Goal: Complete application form

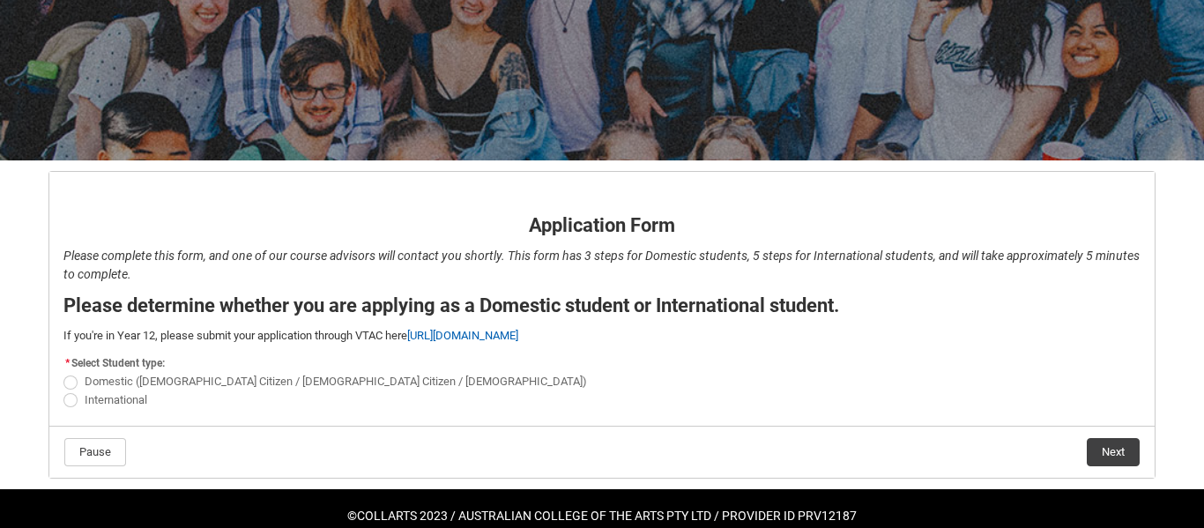
scroll to position [221, 0]
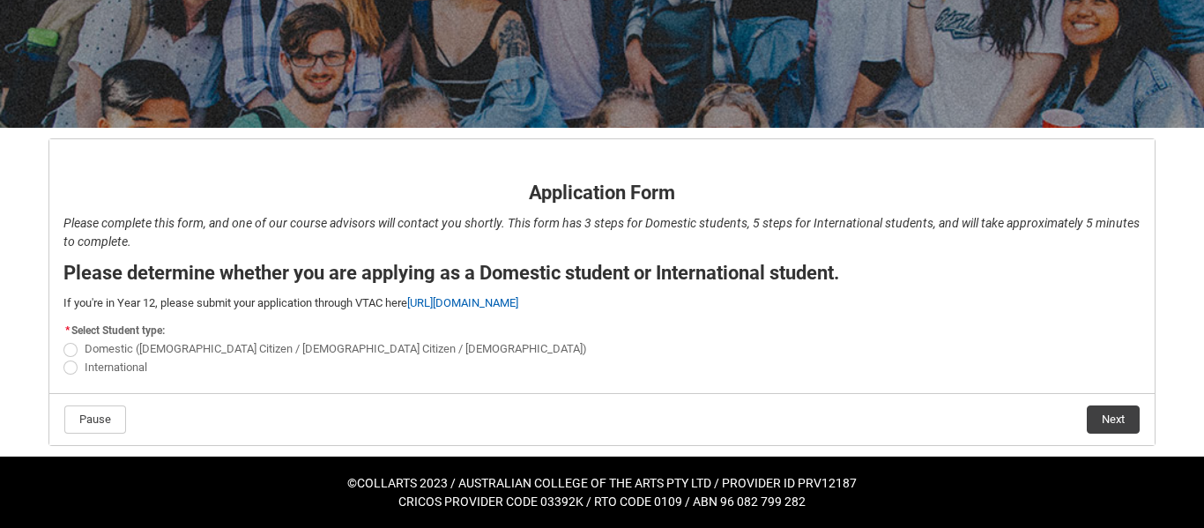
click at [70, 353] on span "REDU_Application_Form_for_Applicant flow" at bounding box center [70, 350] width 14 height 14
click at [63, 340] on input "Domestic ([DEMOGRAPHIC_DATA] Citizen / [DEMOGRAPHIC_DATA] Citizen / [DEMOGRAPHI…" at bounding box center [63, 339] width 1 height 1
radio input "true"
click at [1112, 416] on button "Next" at bounding box center [1113, 419] width 53 height 28
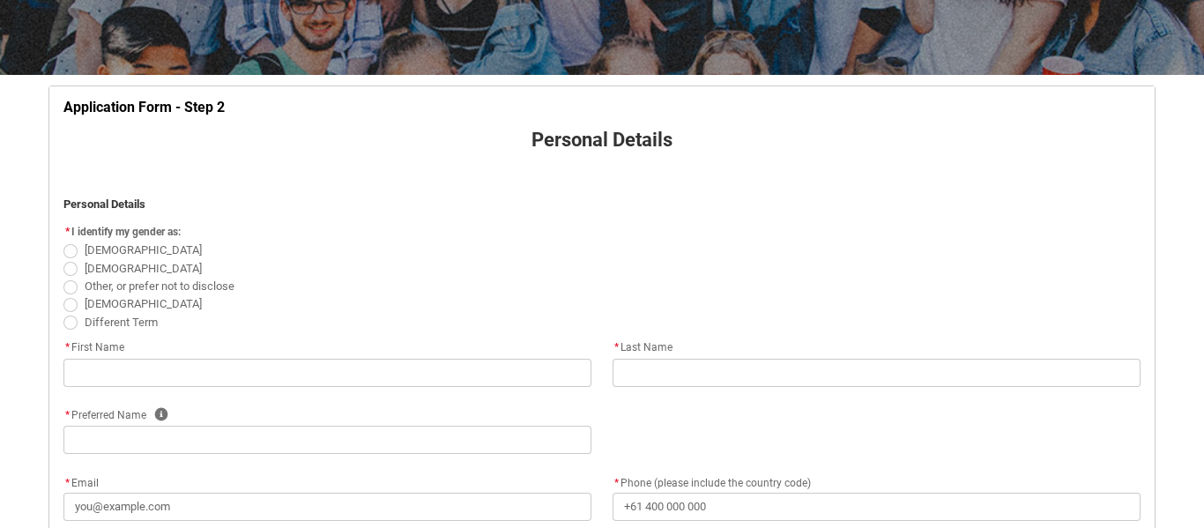
scroll to position [271, 0]
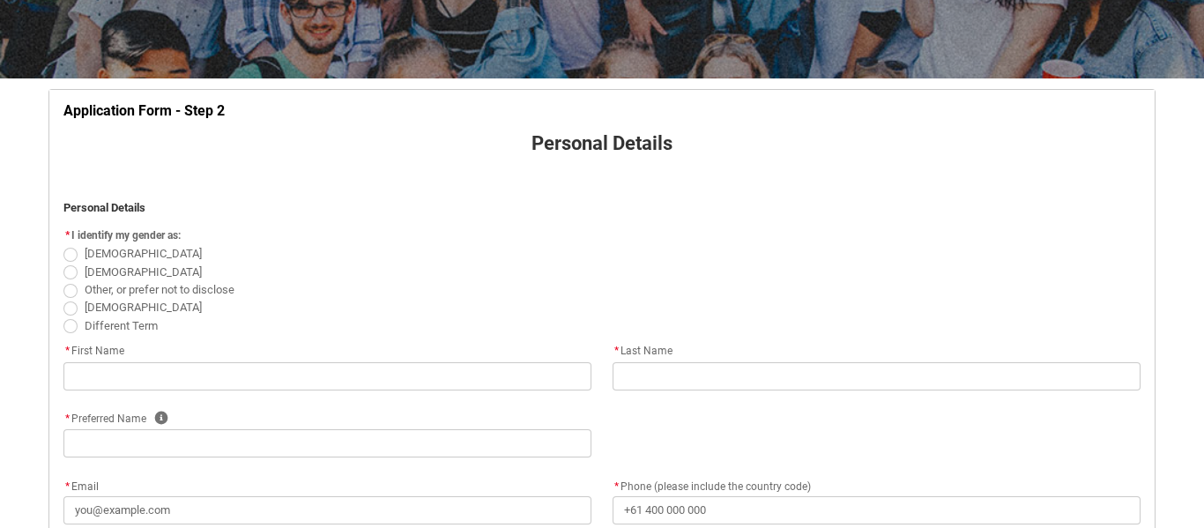
click at [71, 257] on span "REDU_Application_Form_for_Applicant flow" at bounding box center [70, 255] width 14 height 14
click at [63, 245] on input "[DEMOGRAPHIC_DATA]" at bounding box center [63, 244] width 1 height 1
radio input "true"
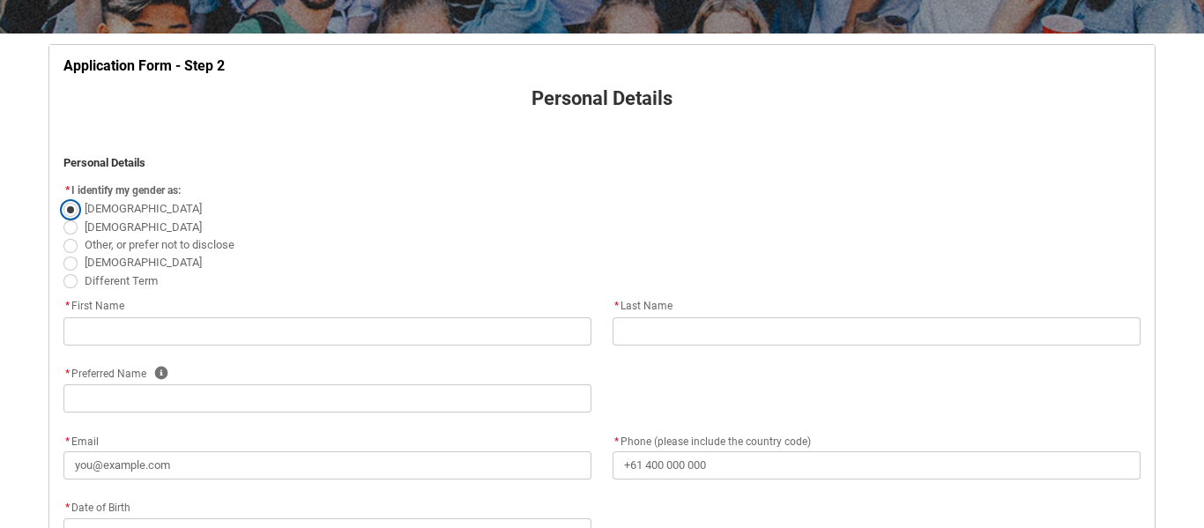
scroll to position [319, 0]
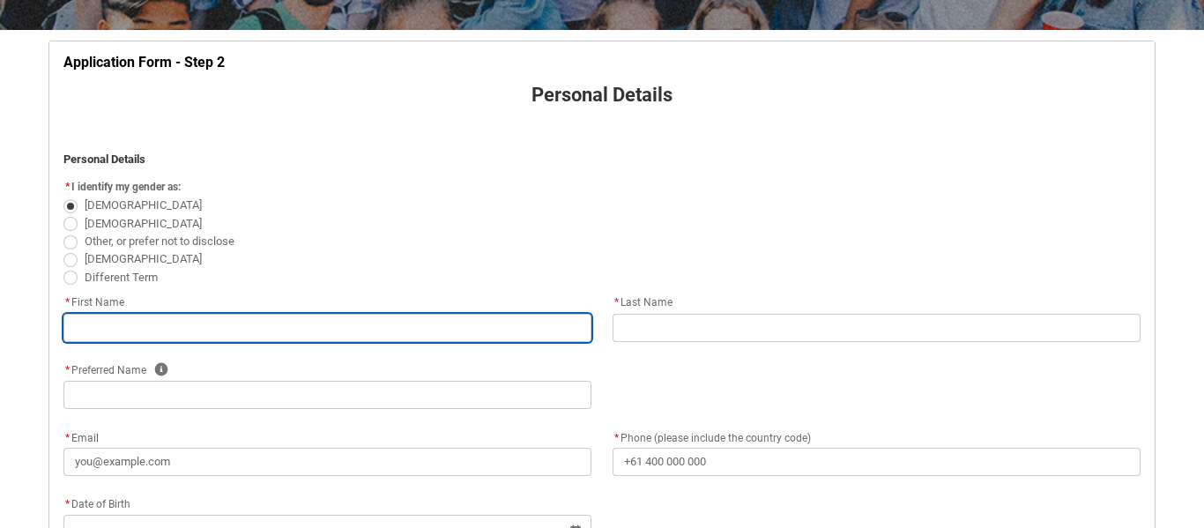
click at [197, 327] on input "REDU_Application_Form_for_Applicant flow" at bounding box center [327, 328] width 528 height 28
type lightning-primitive-input-simple "N"
type input "N"
type lightning-primitive-input-simple "Na"
type input "Na"
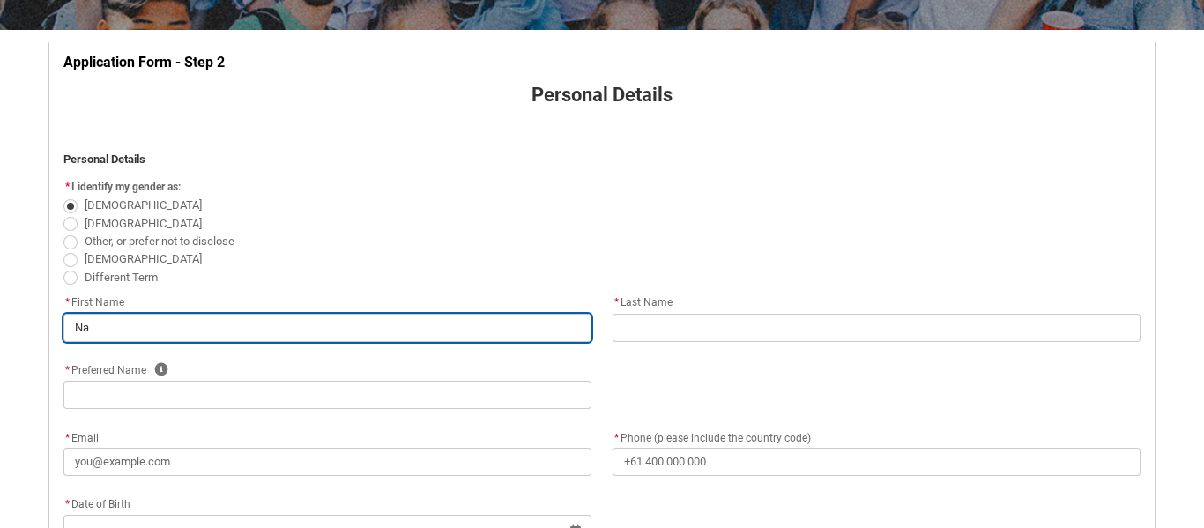
type lightning-primitive-input-simple "Nao"
type input "Nao"
type lightning-primitive-input-simple "Naom"
type input "Naom"
type lightning-primitive-input-simple "[PERSON_NAME]"
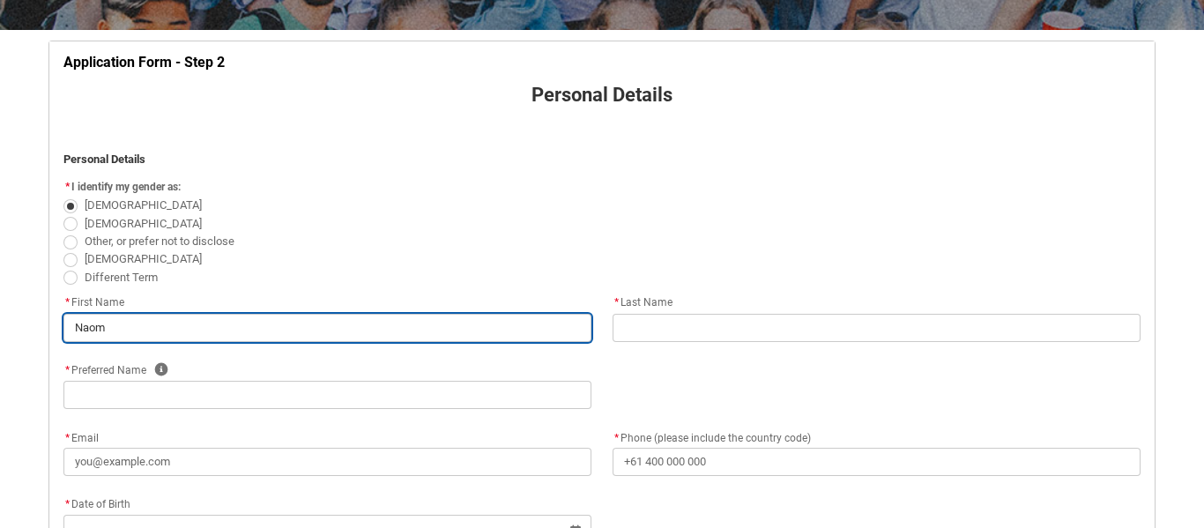
type input "[PERSON_NAME]"
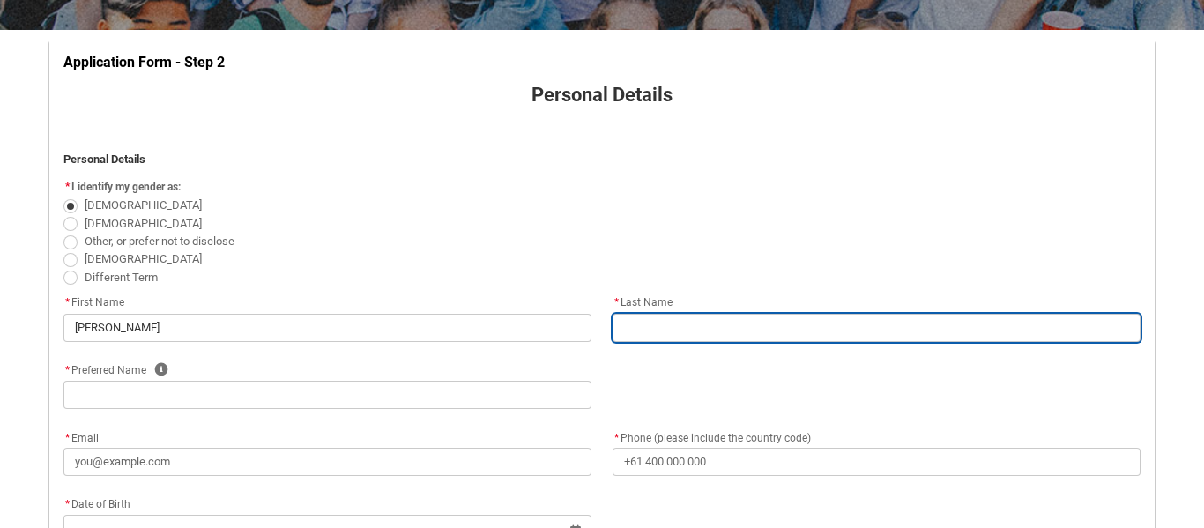
click at [643, 324] on input "REDU_Application_Form_for_Applicant flow" at bounding box center [877, 328] width 528 height 28
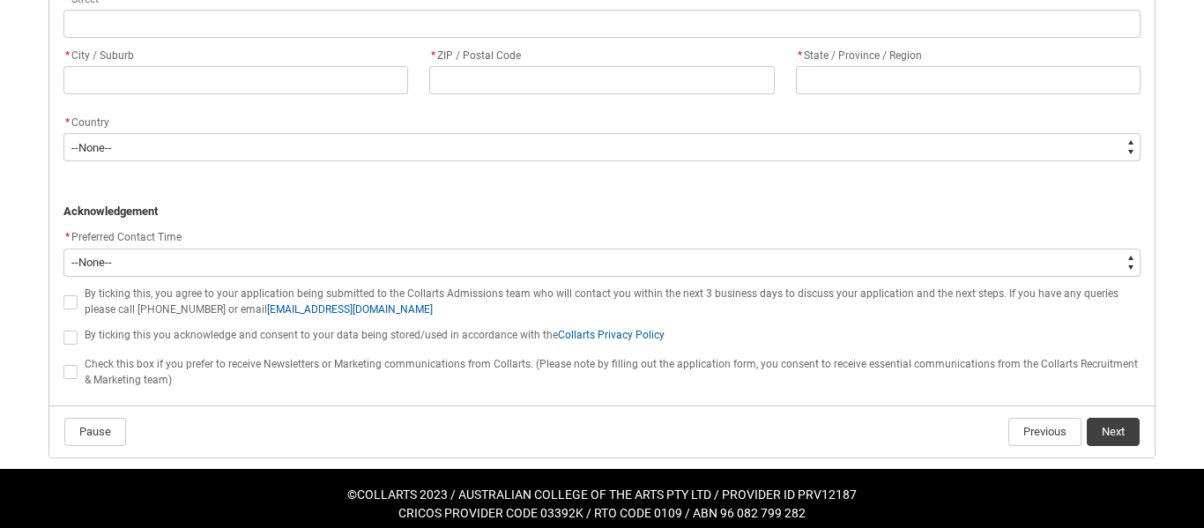
scroll to position [0, 0]
